Goal: Transaction & Acquisition: Purchase product/service

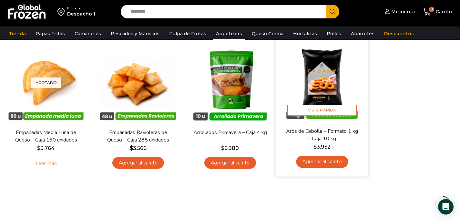
scroll to position [58, 0]
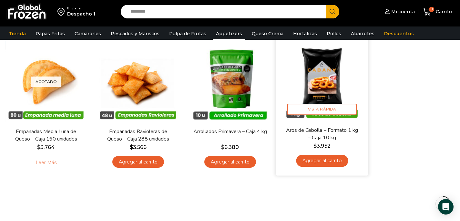
click at [319, 163] on link "Agregar al carrito" at bounding box center [322, 161] width 52 height 12
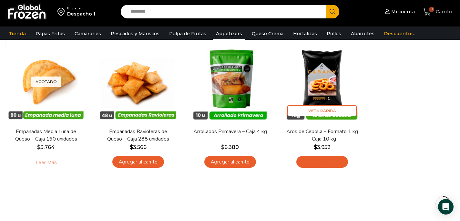
click at [437, 13] on span "Carrito" at bounding box center [443, 11] width 18 height 6
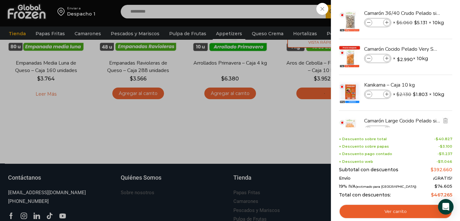
scroll to position [0, 0]
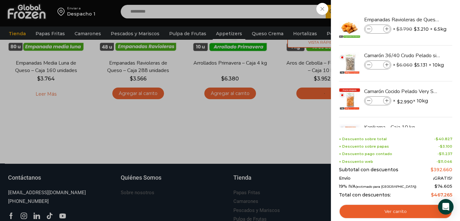
click at [421, 19] on div "11 Carrito 11 11 Shopping Cart *" at bounding box center [437, 11] width 32 height 15
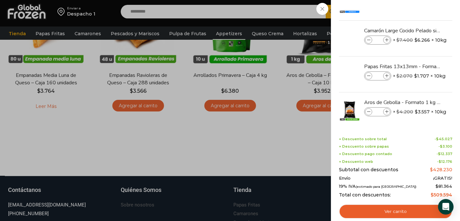
scroll to position [138, 0]
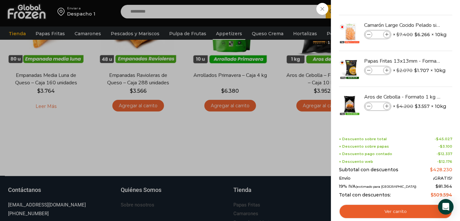
click at [421, 9] on div "12 Carrito 12 12 Shopping Cart *" at bounding box center [437, 11] width 32 height 15
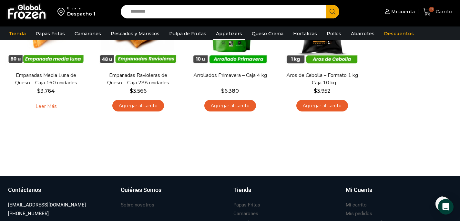
click at [440, 13] on span "Carrito" at bounding box center [443, 11] width 18 height 6
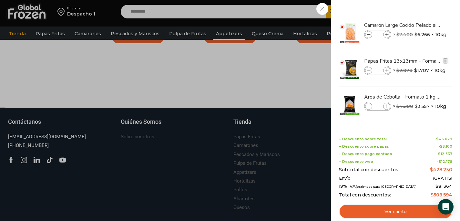
scroll to position [206, 0]
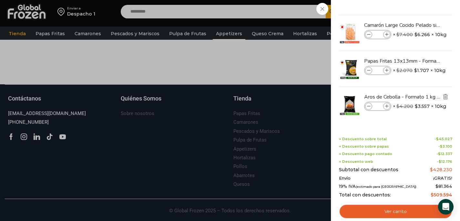
click at [445, 98] on img "Eliminar Aros de Cebolla - Formato 1 kg - Caja 10 kg del carrito" at bounding box center [445, 97] width 6 height 6
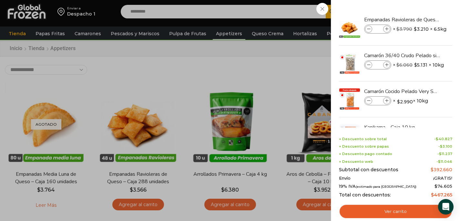
scroll to position [13, 0]
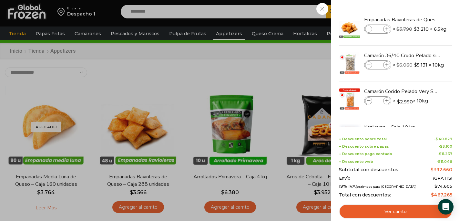
click at [421, 19] on div "11 Carrito 11 11 Shopping Cart" at bounding box center [437, 11] width 32 height 15
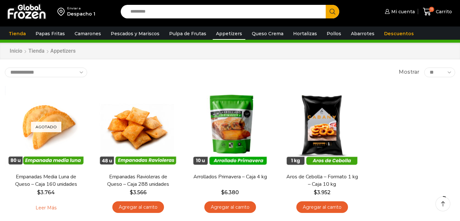
scroll to position [13, 0]
